Goal: Task Accomplishment & Management: Use online tool/utility

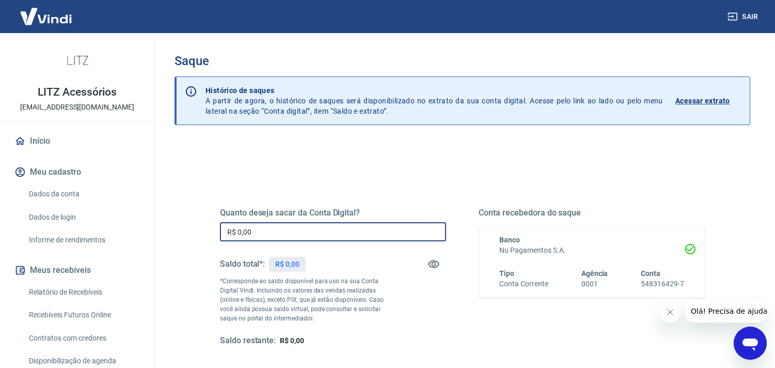
click at [348, 226] on input "R$ 0,00" at bounding box center [333, 231] width 226 height 19
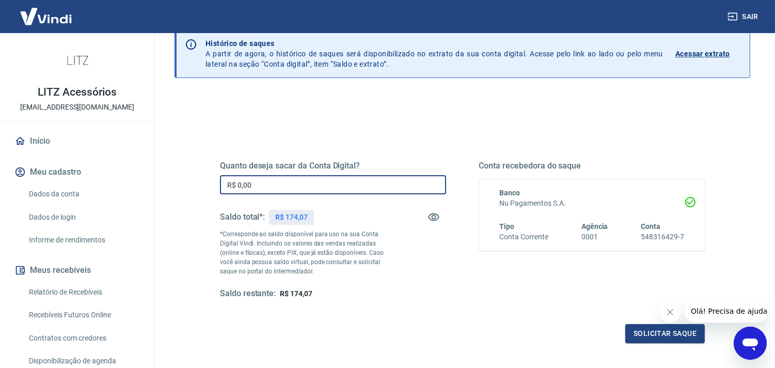
scroll to position [115, 0]
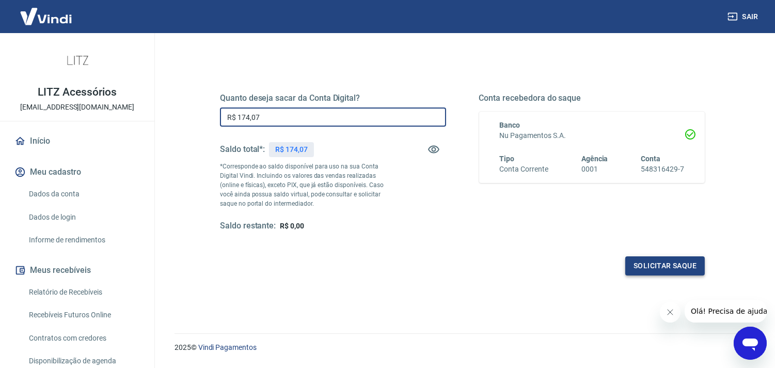
type input "R$ 174,07"
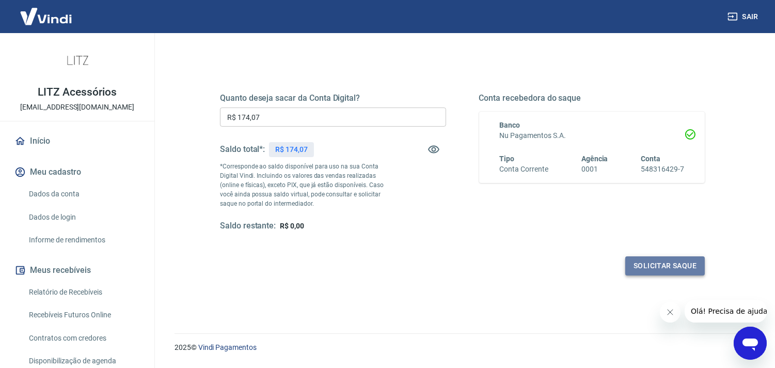
click at [663, 267] on button "Solicitar saque" at bounding box center [664, 265] width 79 height 19
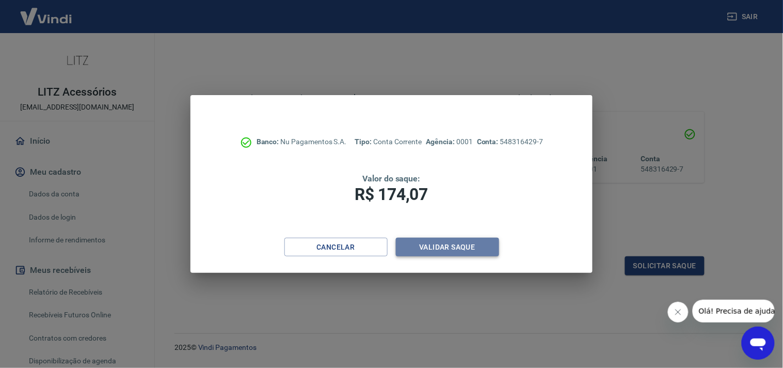
click at [448, 249] on button "Validar saque" at bounding box center [447, 246] width 103 height 19
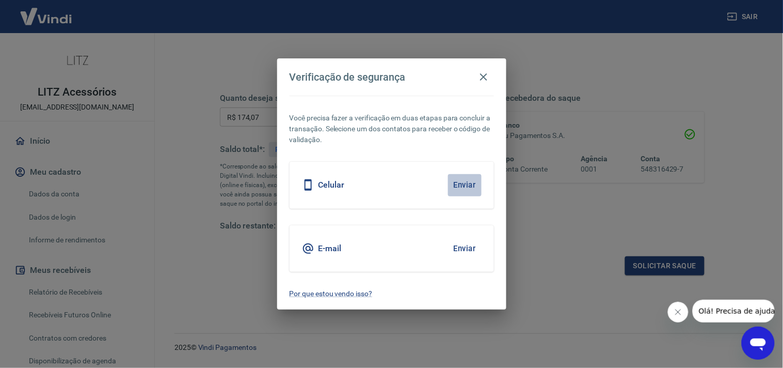
click at [453, 181] on button "Enviar" at bounding box center [465, 185] width 34 height 22
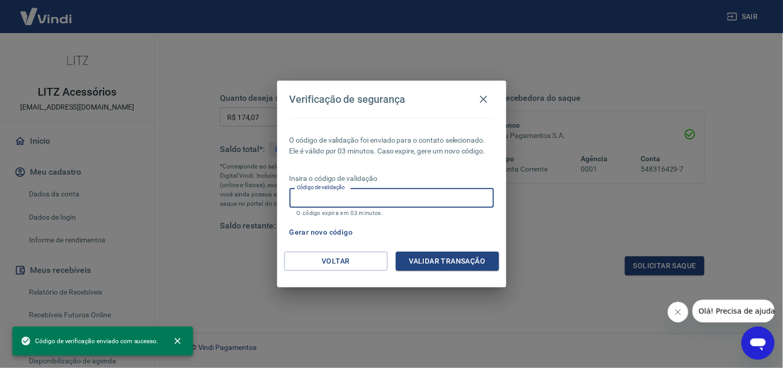
click at [398, 193] on input "Código de validação" at bounding box center [392, 197] width 204 height 19
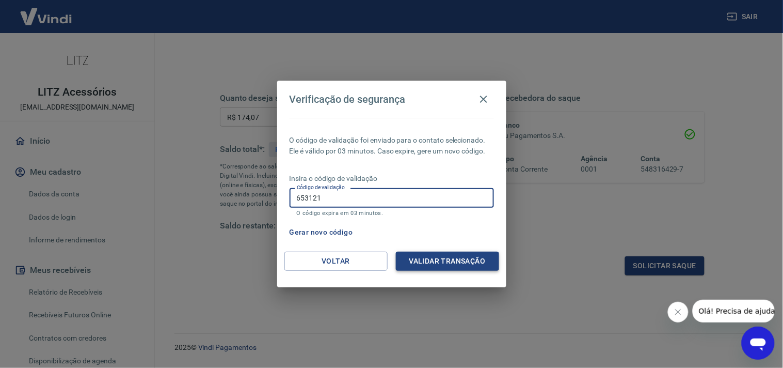
type input "653121"
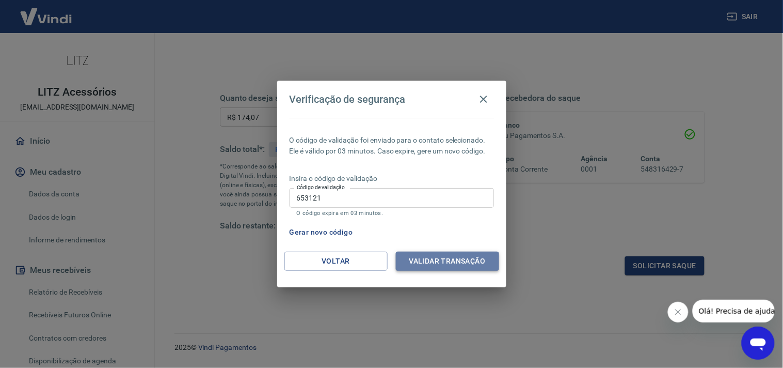
click at [448, 254] on button "Validar transação" at bounding box center [447, 260] width 103 height 19
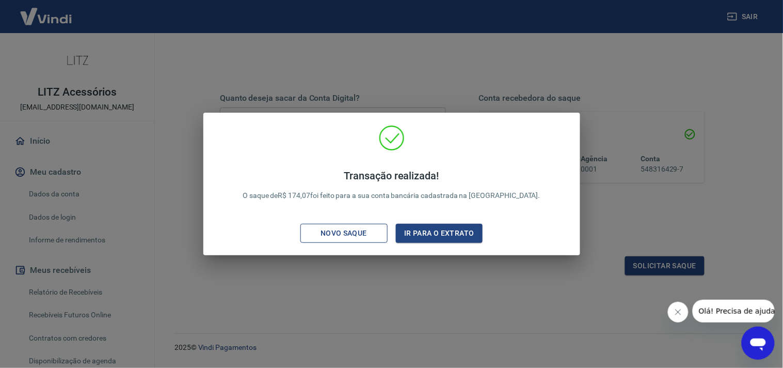
click at [355, 236] on div "Novo saque" at bounding box center [343, 233] width 71 height 13
